Goal: Transaction & Acquisition: Purchase product/service

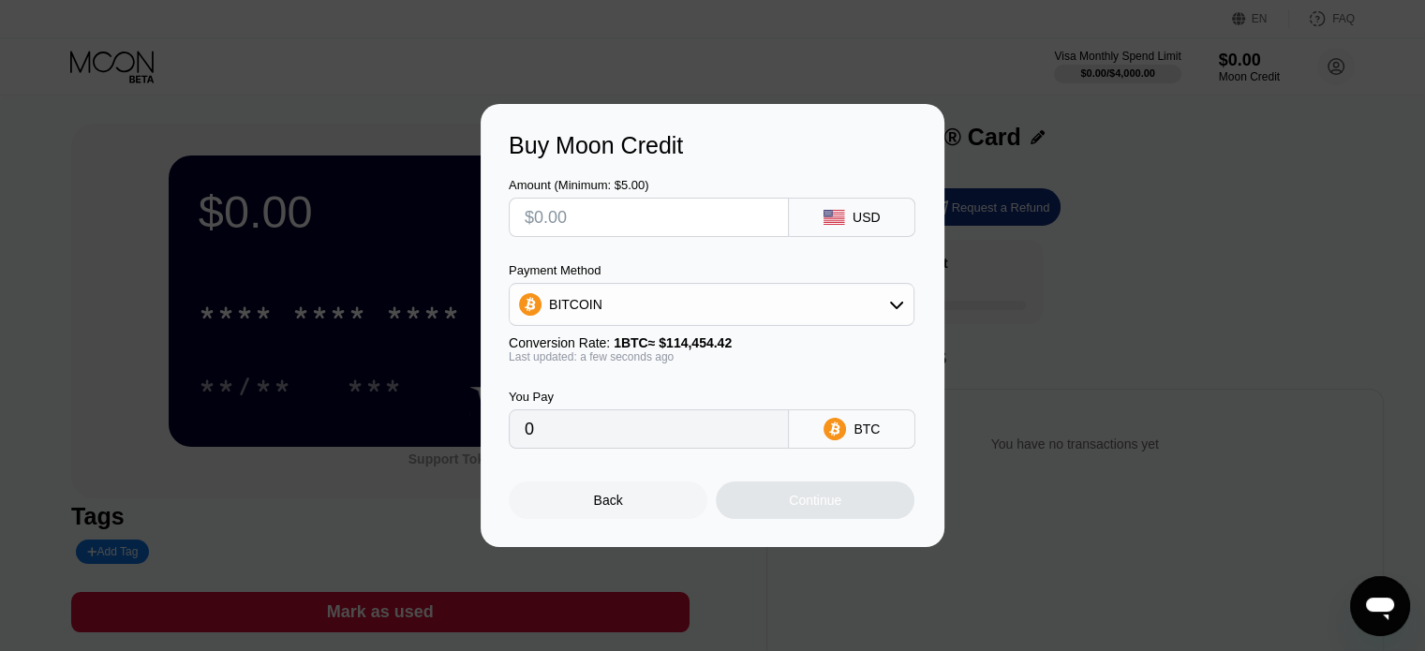
click at [621, 505] on div "Back" at bounding box center [608, 500] width 29 height 15
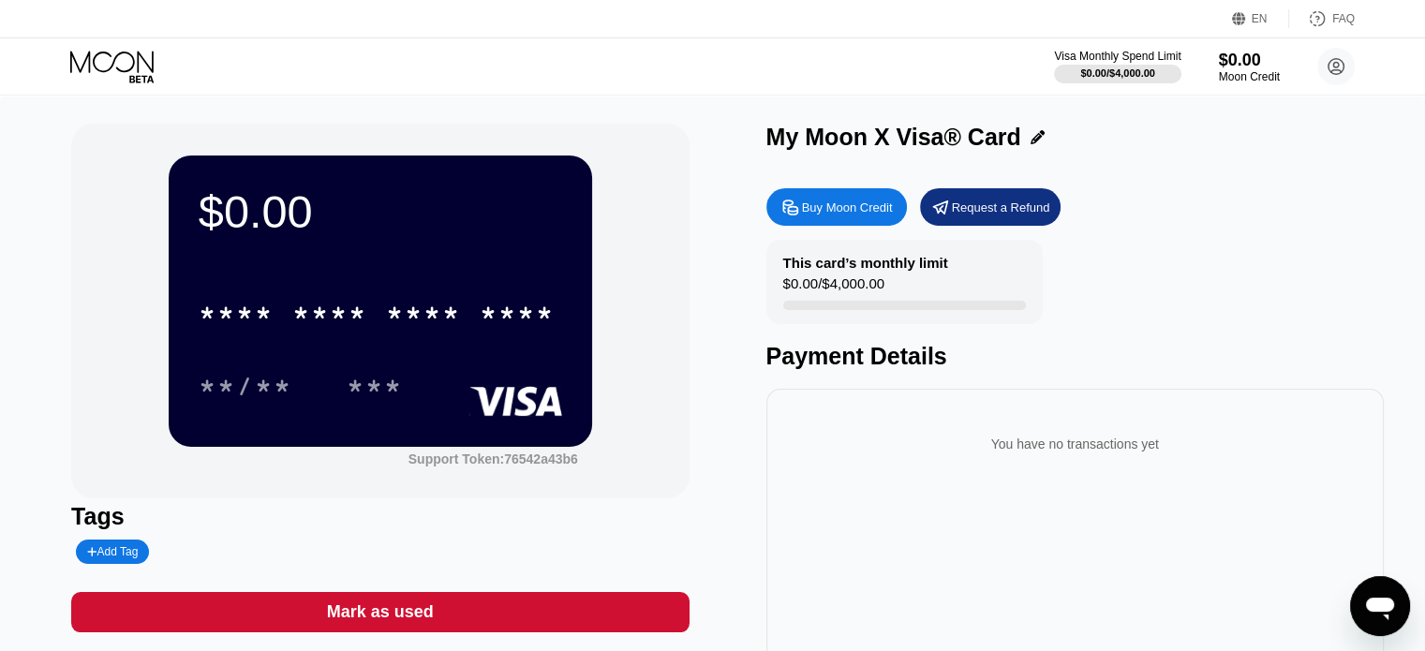
click at [853, 201] on div "Buy Moon Credit" at bounding box center [836, 206] width 140 height 37
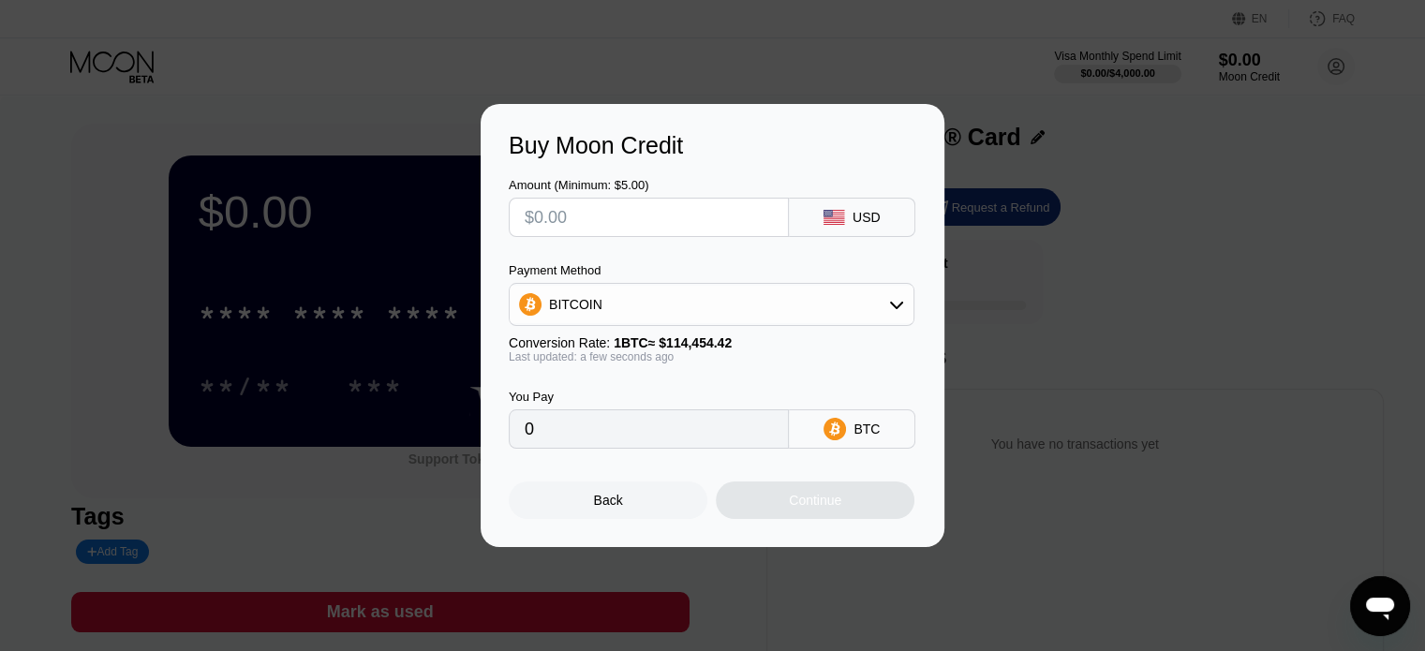
click at [625, 300] on div "BITCOIN" at bounding box center [712, 304] width 404 height 37
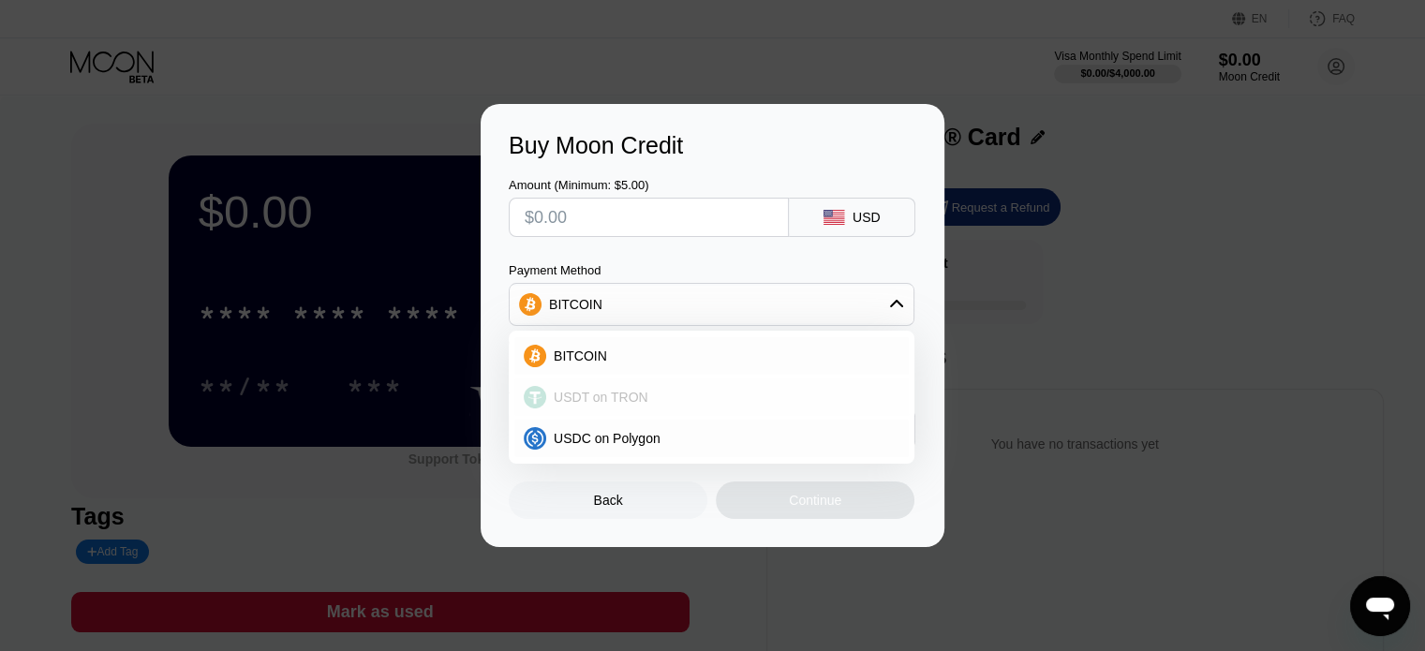
click at [636, 397] on span "USDT on TRON" at bounding box center [601, 397] width 95 height 15
type input "0.00"
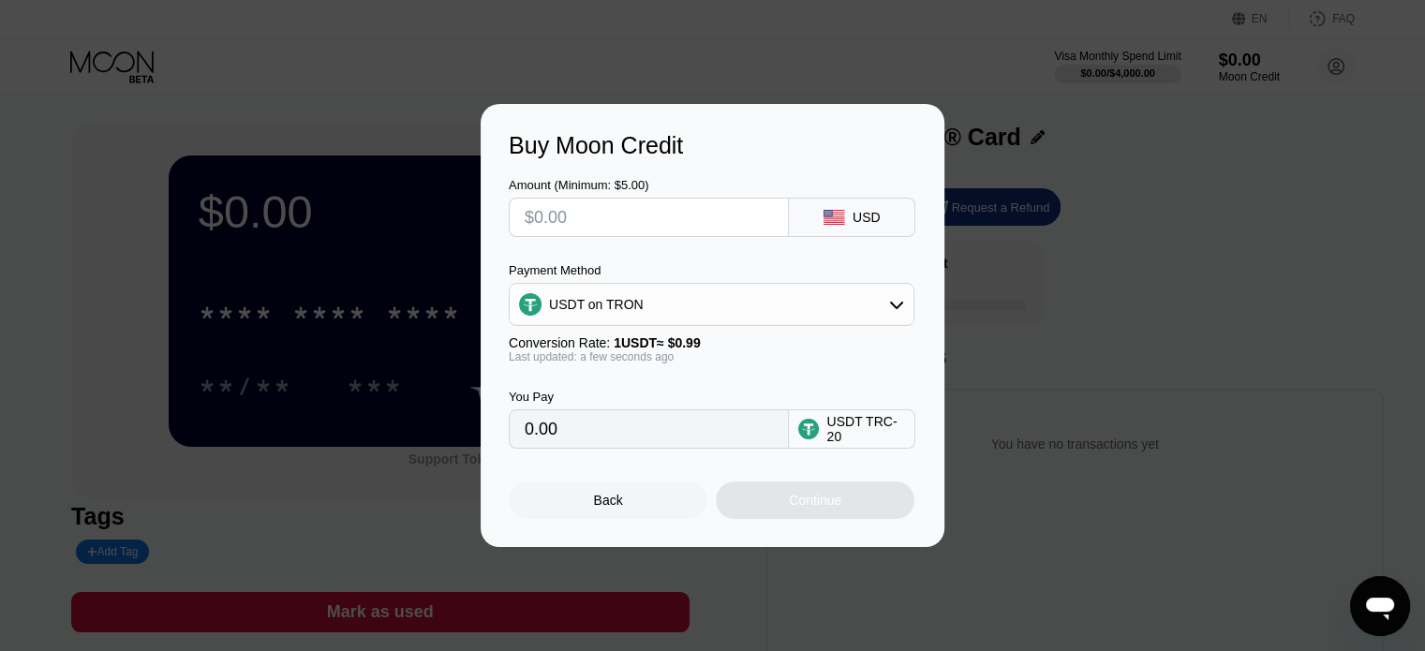
click at [569, 209] on input "text" at bounding box center [648, 217] width 248 height 37
type input "$3"
type input "3.03"
type input "$300"
type input "303.03"
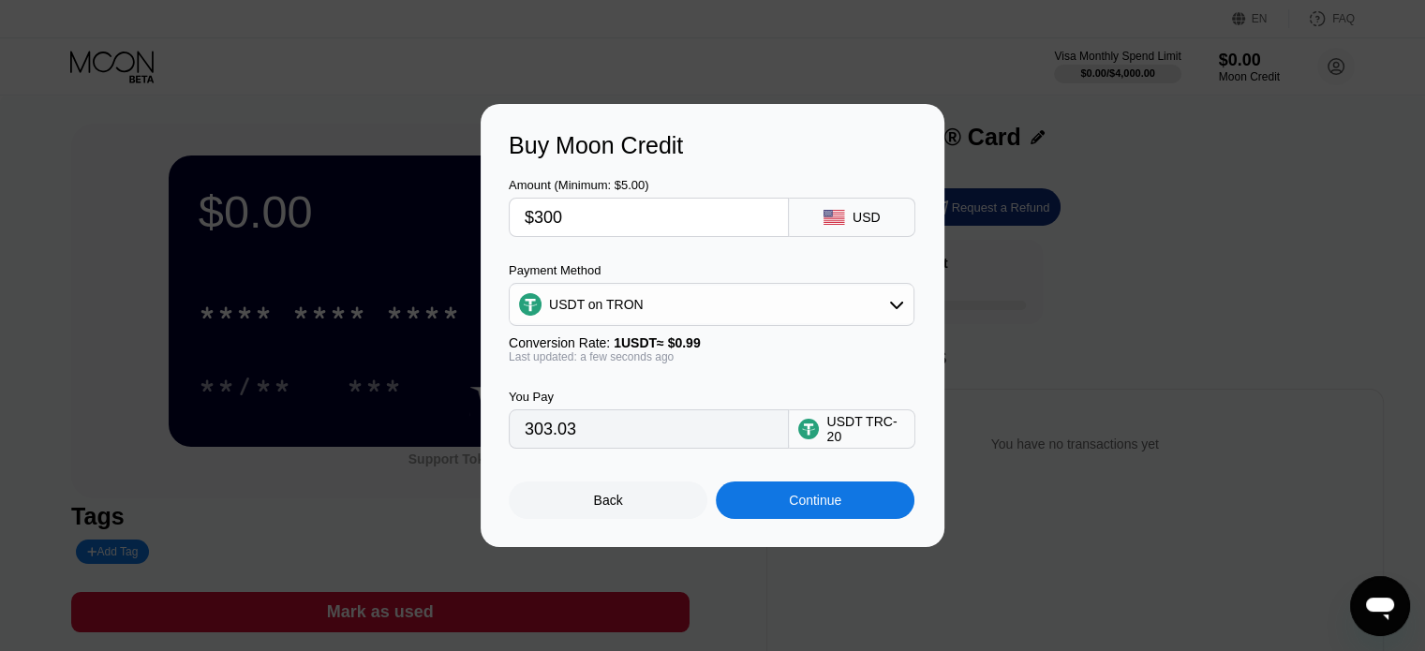
type input "$300"
click at [793, 527] on div "Buy Moon Credit Amount (Minimum: $5.00) $300 USD Payment Method USDT on TRON Co…" at bounding box center [712, 325] width 464 height 443
click at [790, 519] on div "Continue" at bounding box center [815, 499] width 199 height 37
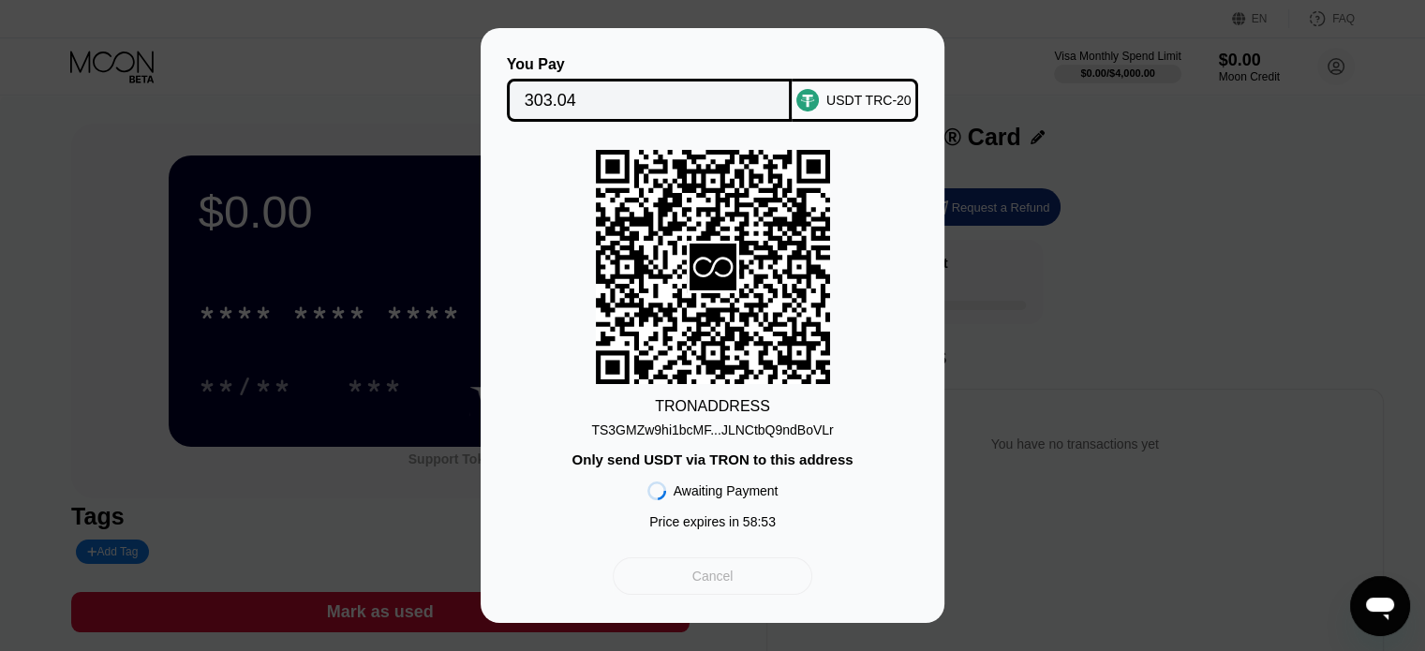
click at [716, 584] on div "Cancel" at bounding box center [712, 576] width 41 height 17
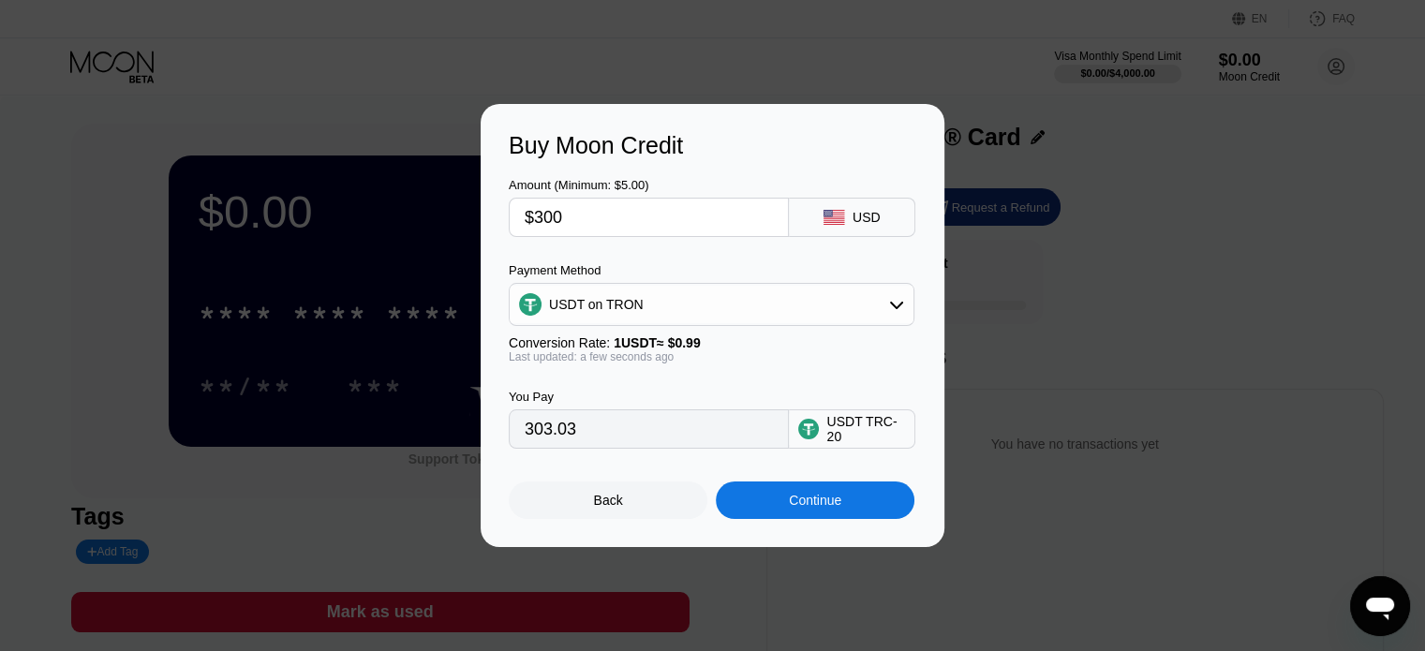
click at [794, 508] on div "Continue" at bounding box center [815, 500] width 52 height 15
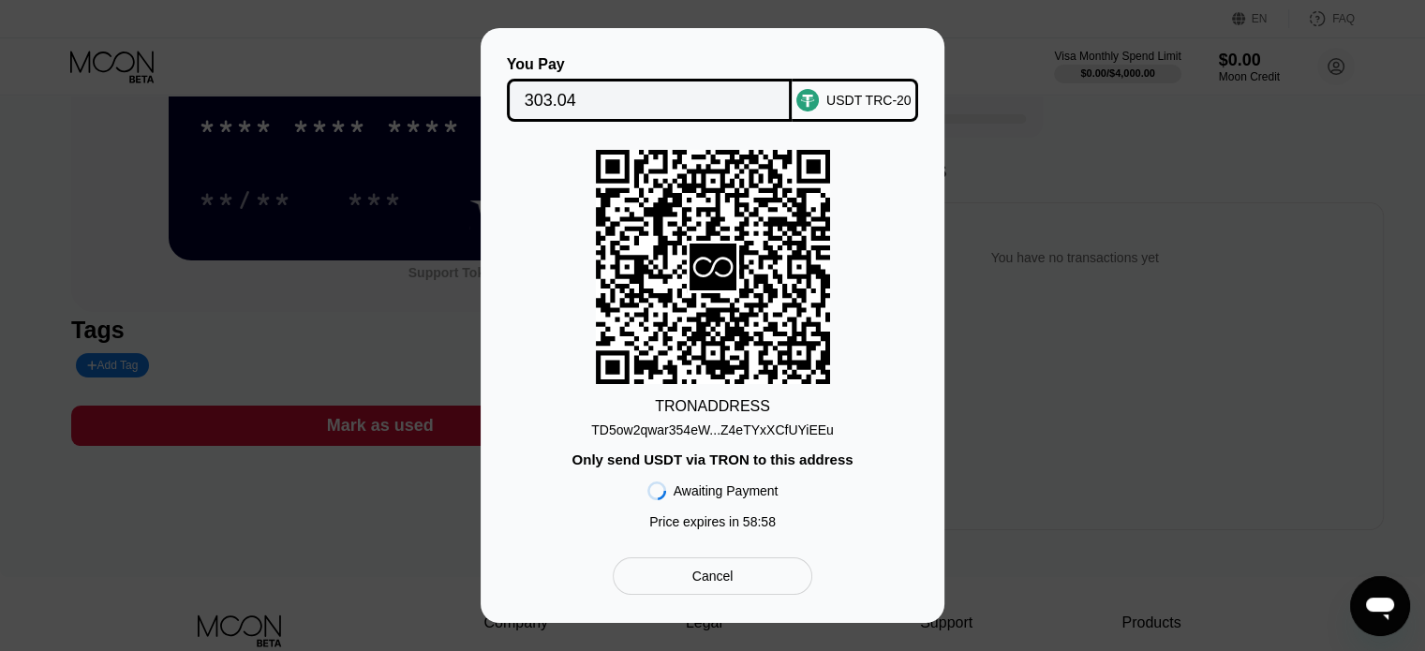
scroll to position [187, 0]
drag, startPoint x: 721, startPoint y: 588, endPoint x: 716, endPoint y: 539, distance: 49.9
click at [721, 584] on div "Cancel" at bounding box center [712, 576] width 41 height 17
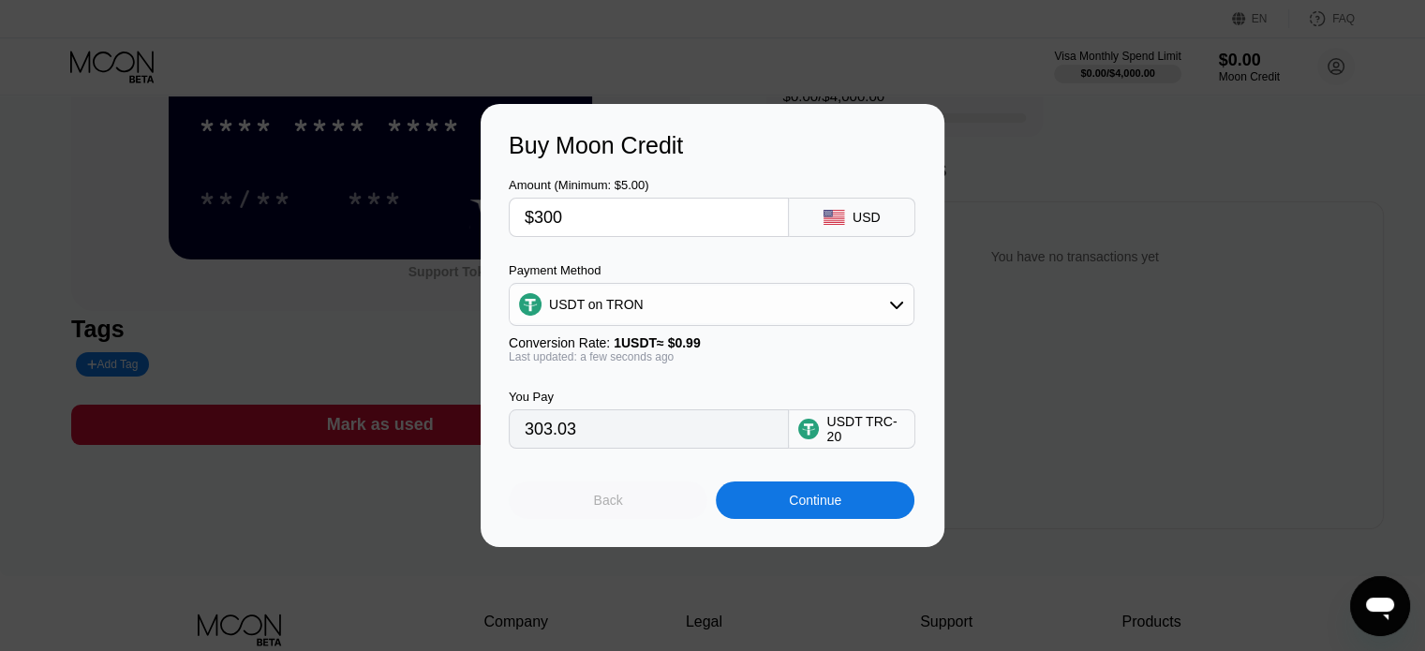
click at [644, 505] on div "Back" at bounding box center [608, 499] width 199 height 37
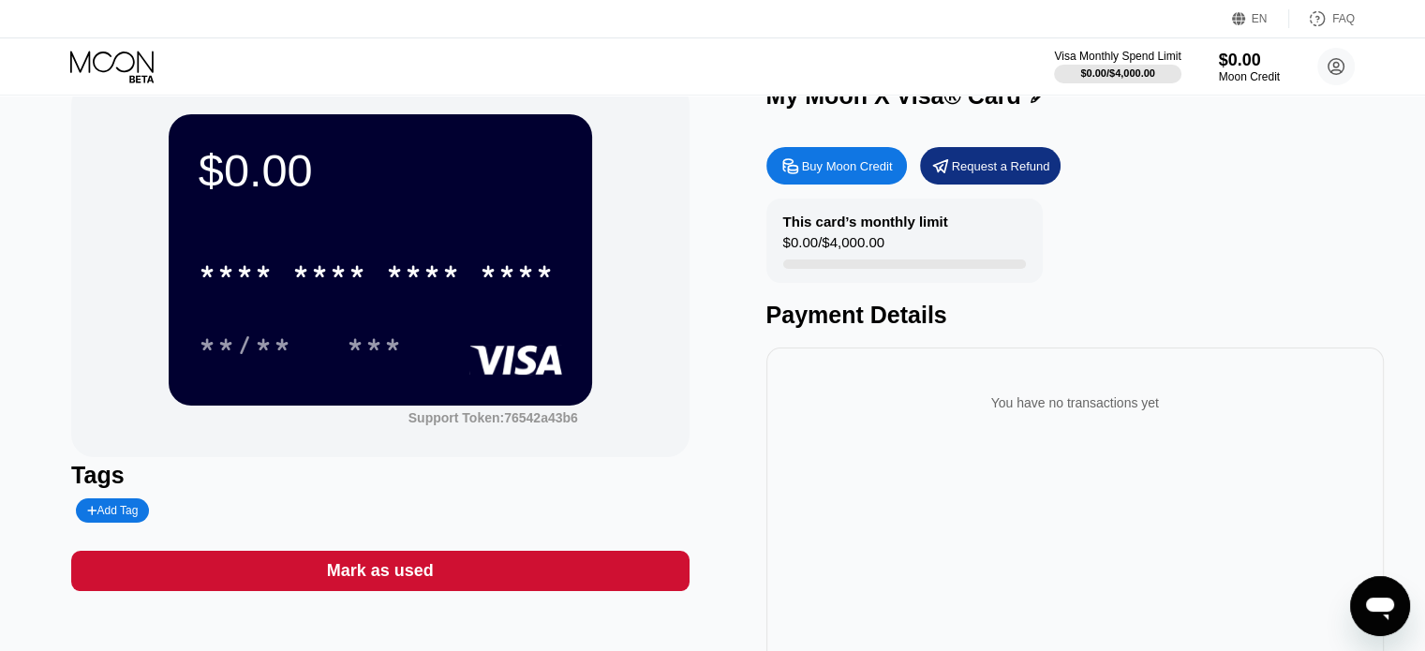
scroll to position [0, 0]
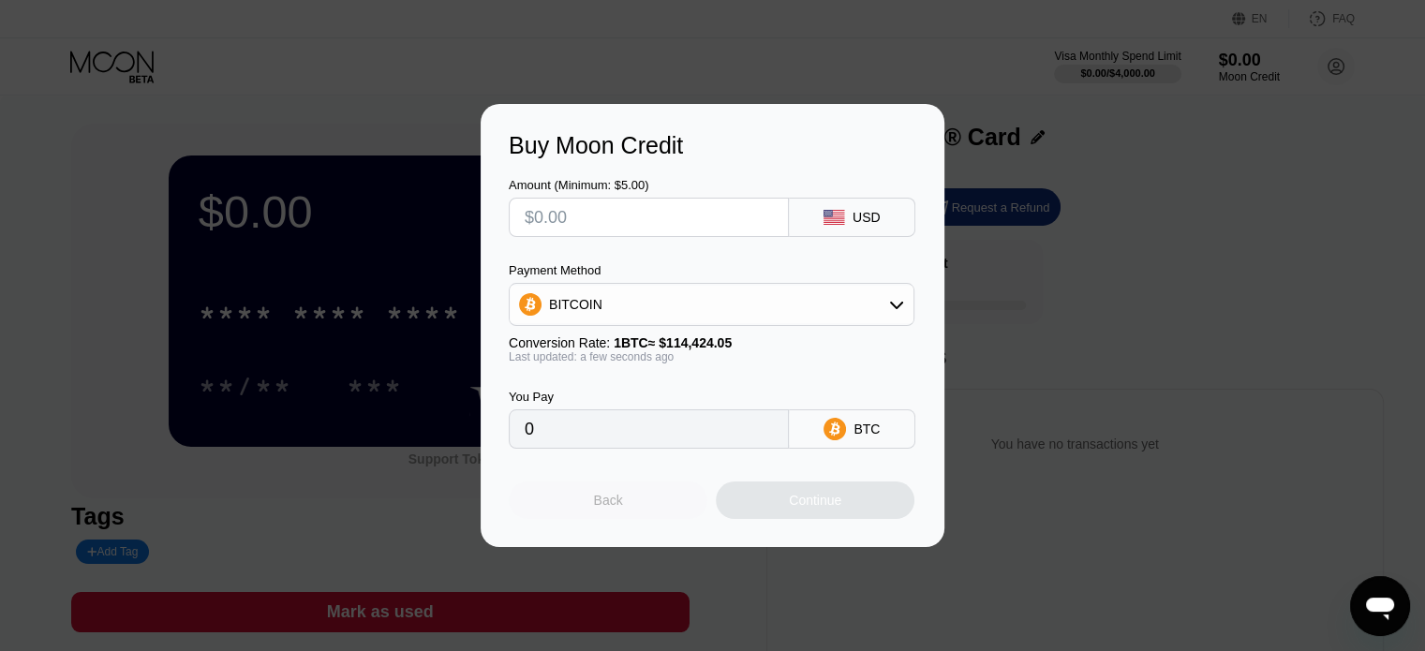
click at [617, 507] on div "Back" at bounding box center [608, 500] width 29 height 15
